Goal: Information Seeking & Learning: Understand process/instructions

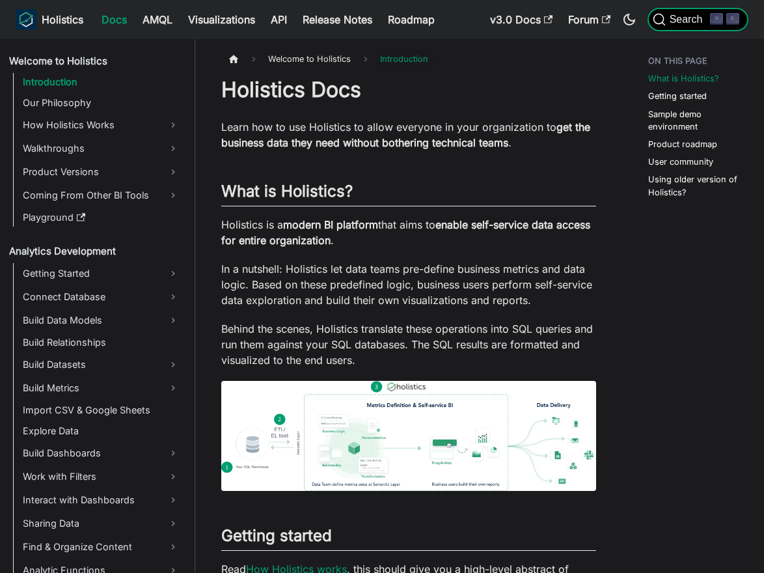
click at [697, 21] on span "Search" at bounding box center [688, 20] width 45 height 12
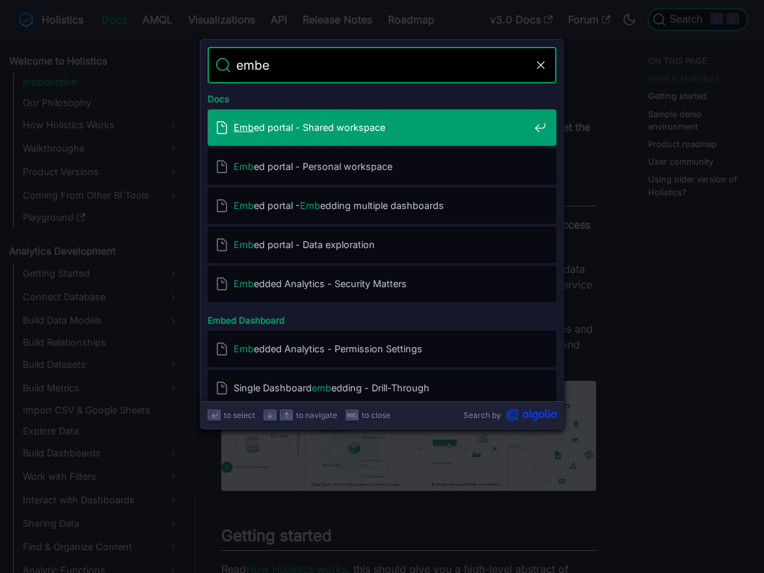
type input "embed"
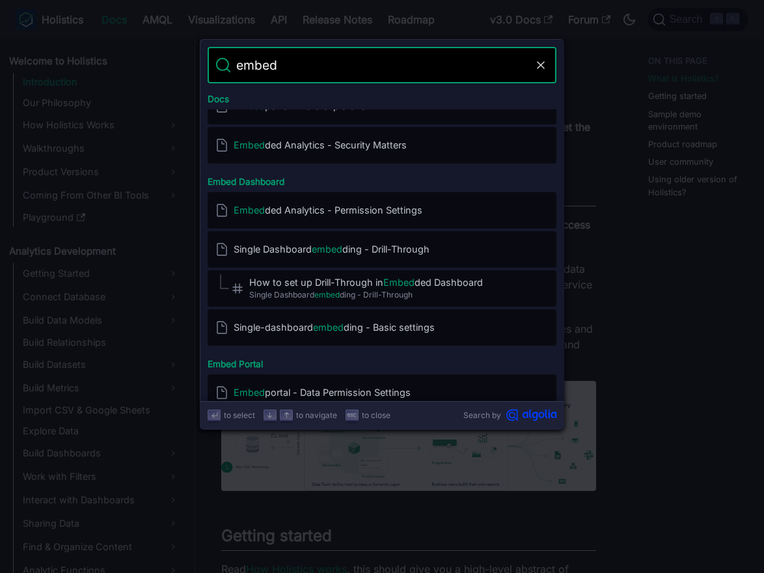
scroll to position [143, 0]
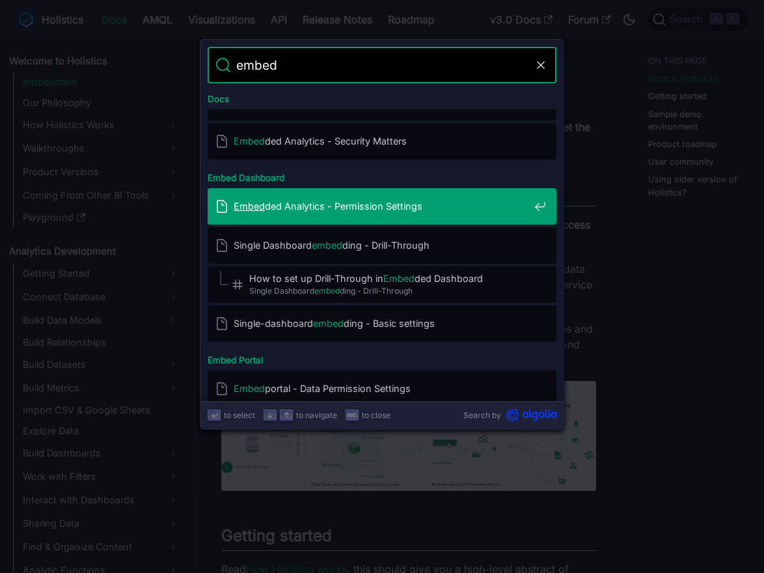
click at [421, 201] on span "Embed ded Analytics - Permission Settings" at bounding box center [382, 206] width 296 height 12
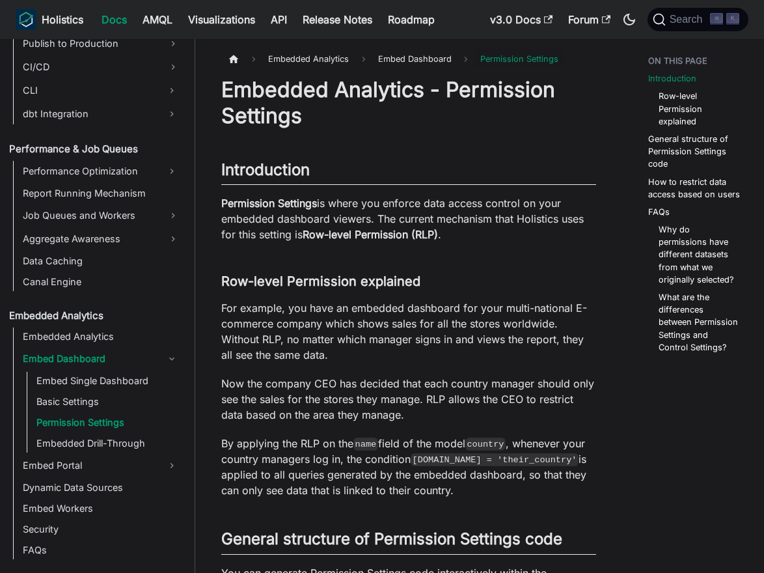
scroll to position [1043, 0]
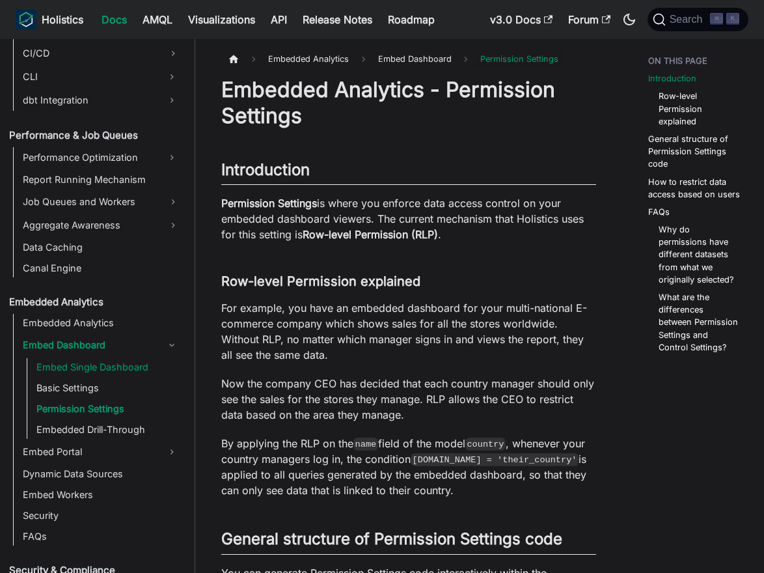
click at [115, 373] on link "Embed Single Dashboard" at bounding box center [108, 367] width 151 height 18
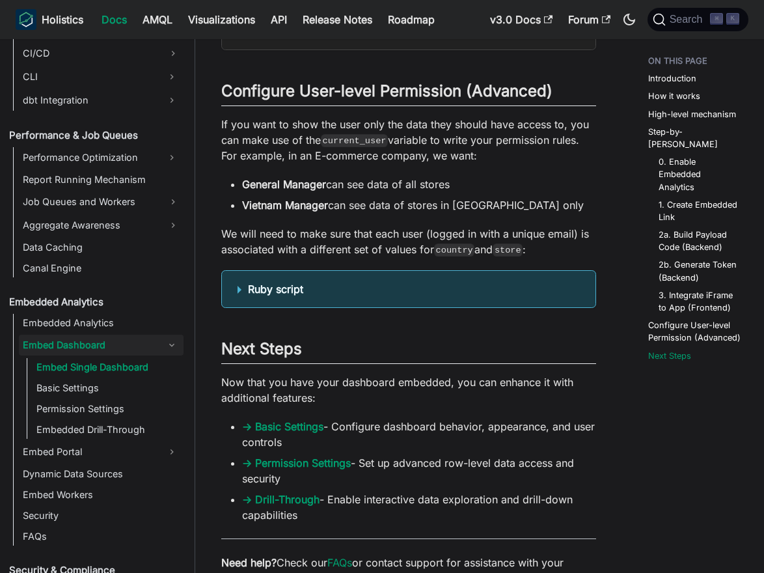
scroll to position [4301, 0]
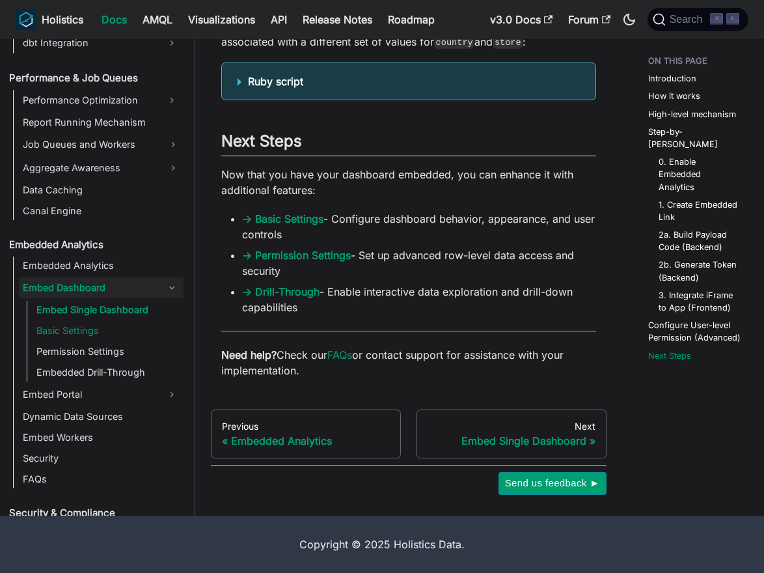
click at [90, 332] on link "Basic Settings" at bounding box center [108, 331] width 151 height 18
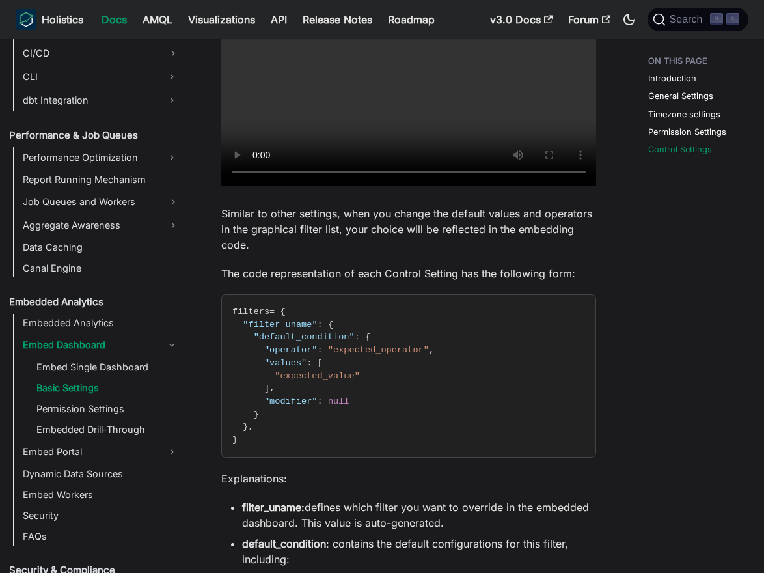
scroll to position [1549, 0]
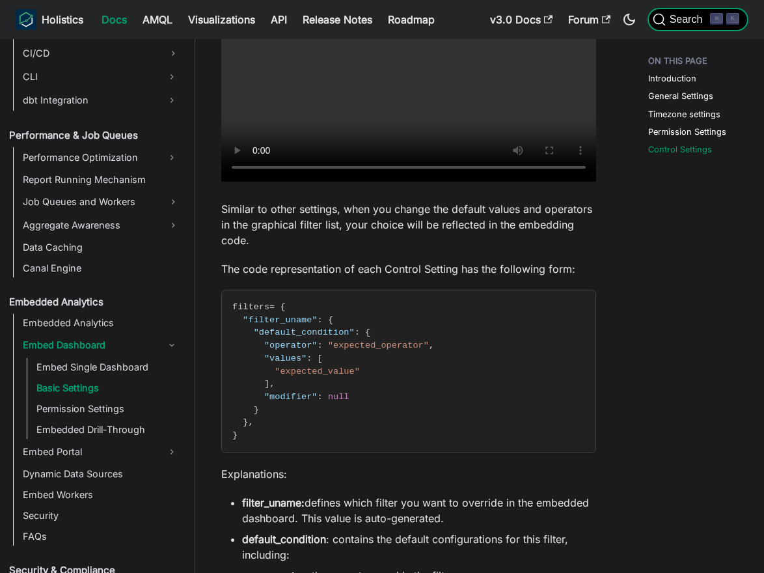
click at [679, 18] on span "Search" at bounding box center [688, 20] width 45 height 12
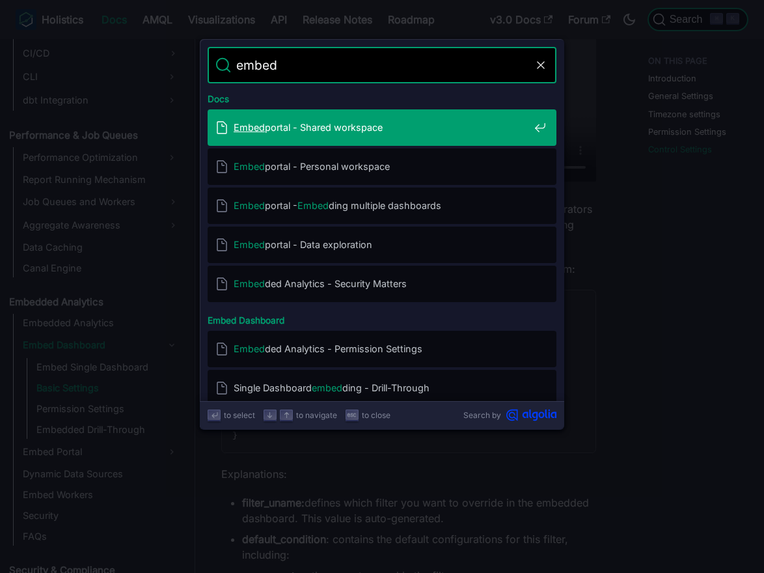
type input "embed"
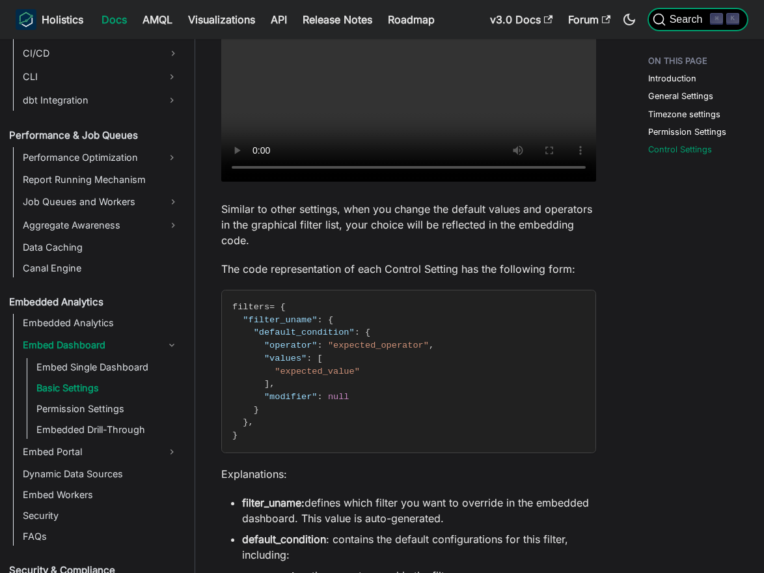
click at [674, 19] on span "Search" at bounding box center [688, 20] width 45 height 12
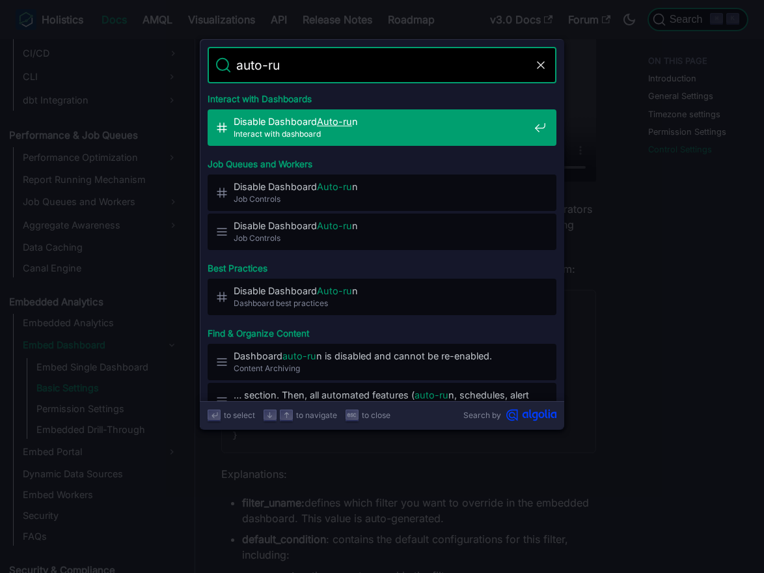
type input "auto-run"
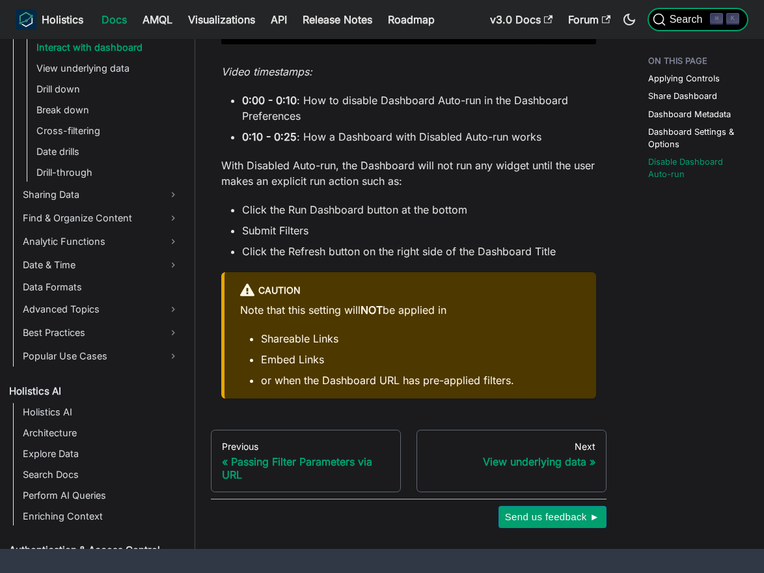
scroll to position [2120, 0]
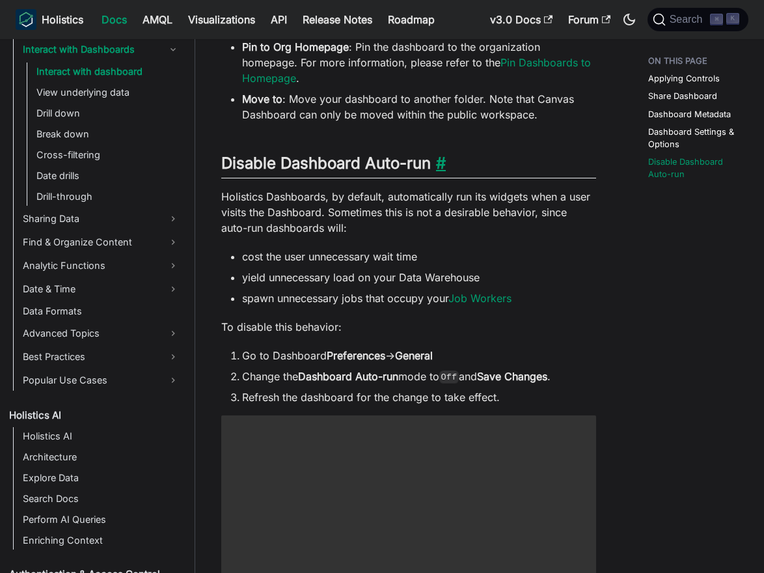
click at [443, 154] on link "​" at bounding box center [438, 163] width 15 height 19
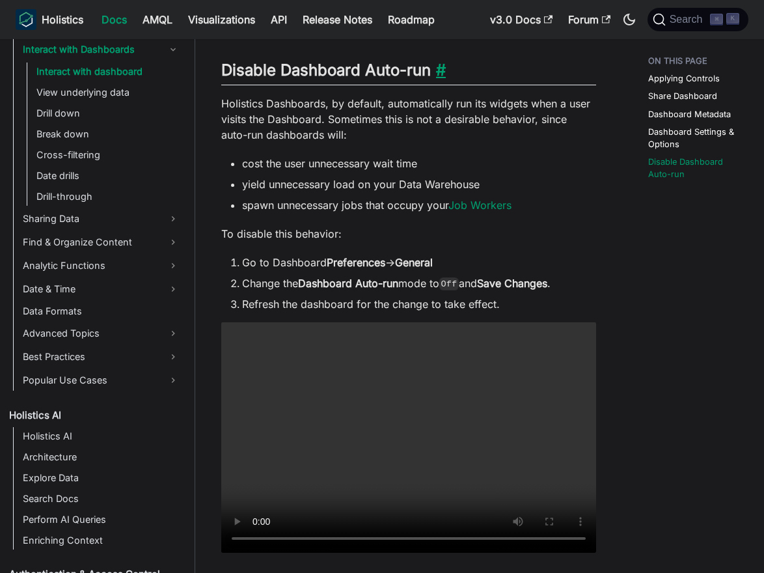
click at [443, 156] on li "cost the user unnecessary wait time" at bounding box center [419, 164] width 354 height 16
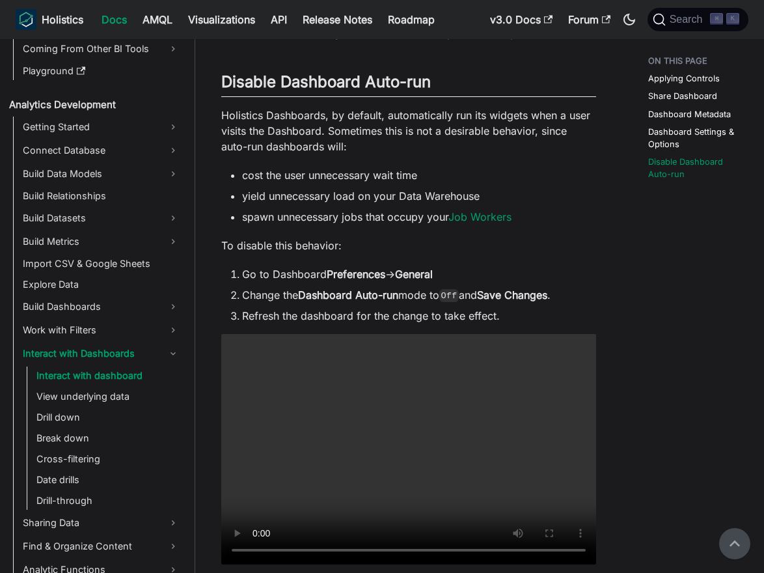
scroll to position [1579, 0]
